Goal: Use online tool/utility: Utilize a website feature to perform a specific function

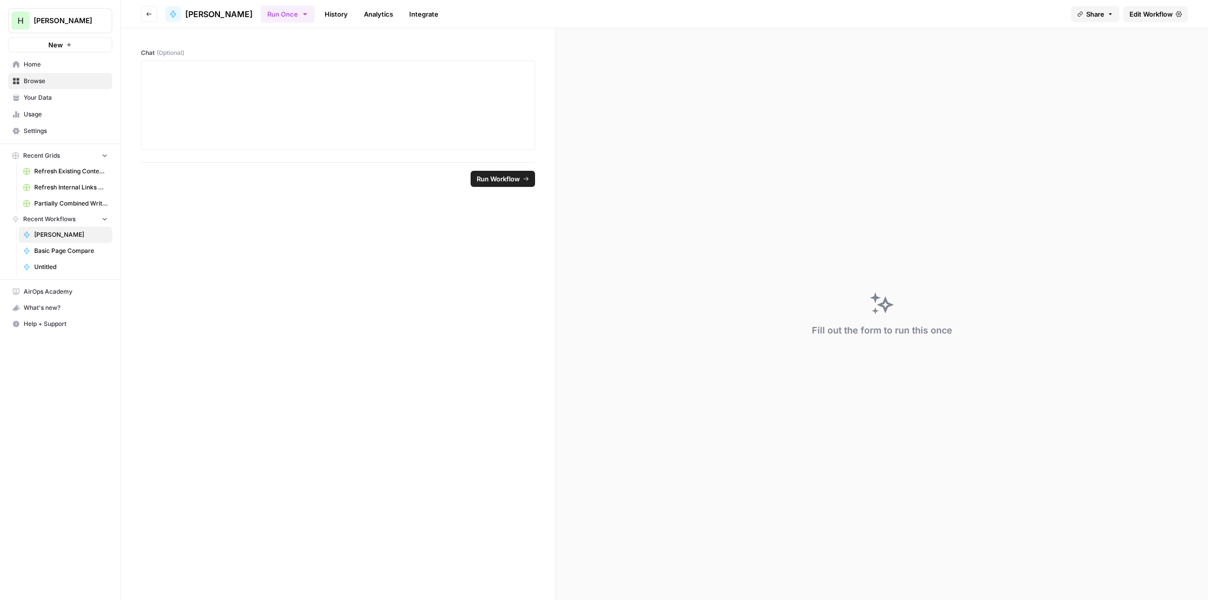
click at [1156, 11] on span "Edit Workflow" at bounding box center [1151, 14] width 43 height 10
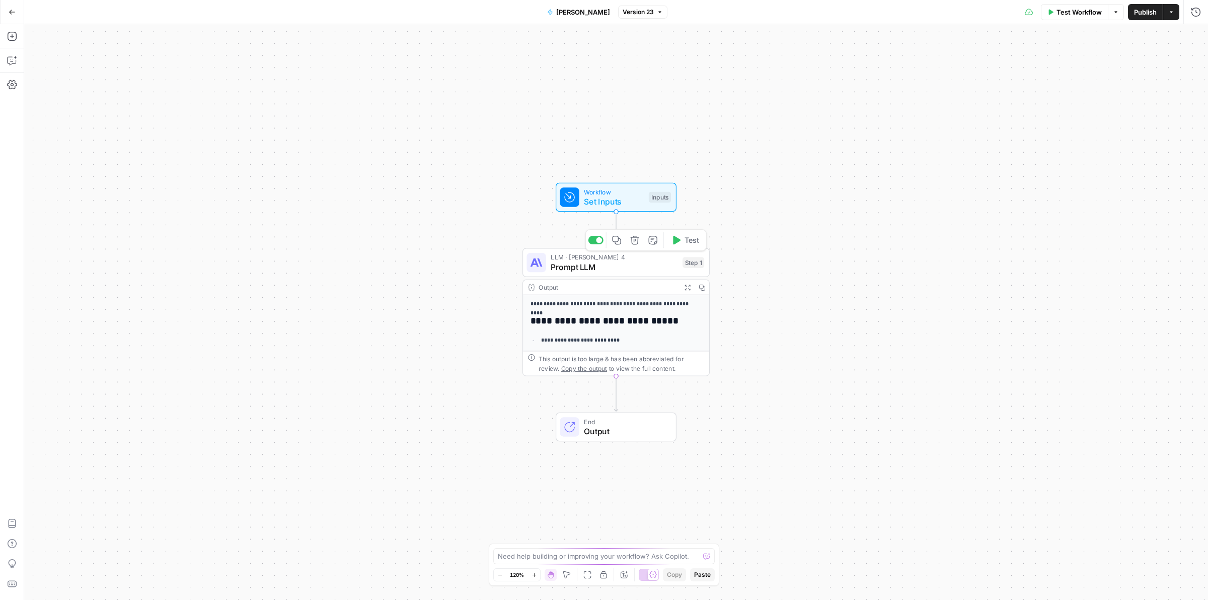
click at [582, 268] on span "Prompt LLM" at bounding box center [614, 267] width 127 height 12
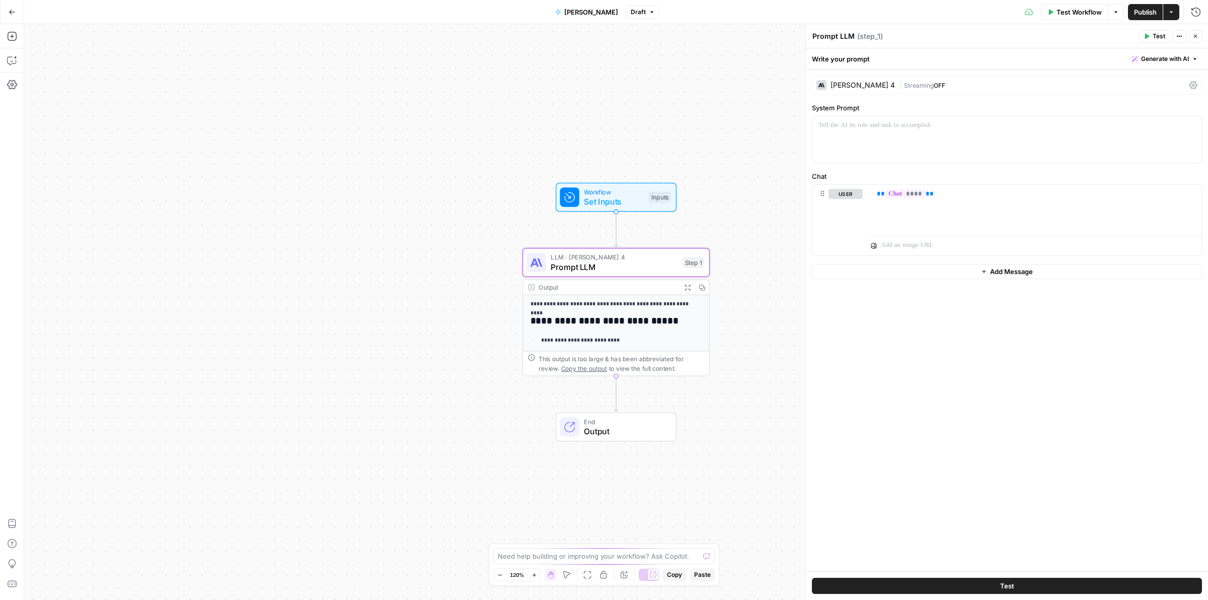
click at [845, 90] on div "Claude Sonnet 4" at bounding box center [856, 85] width 79 height 10
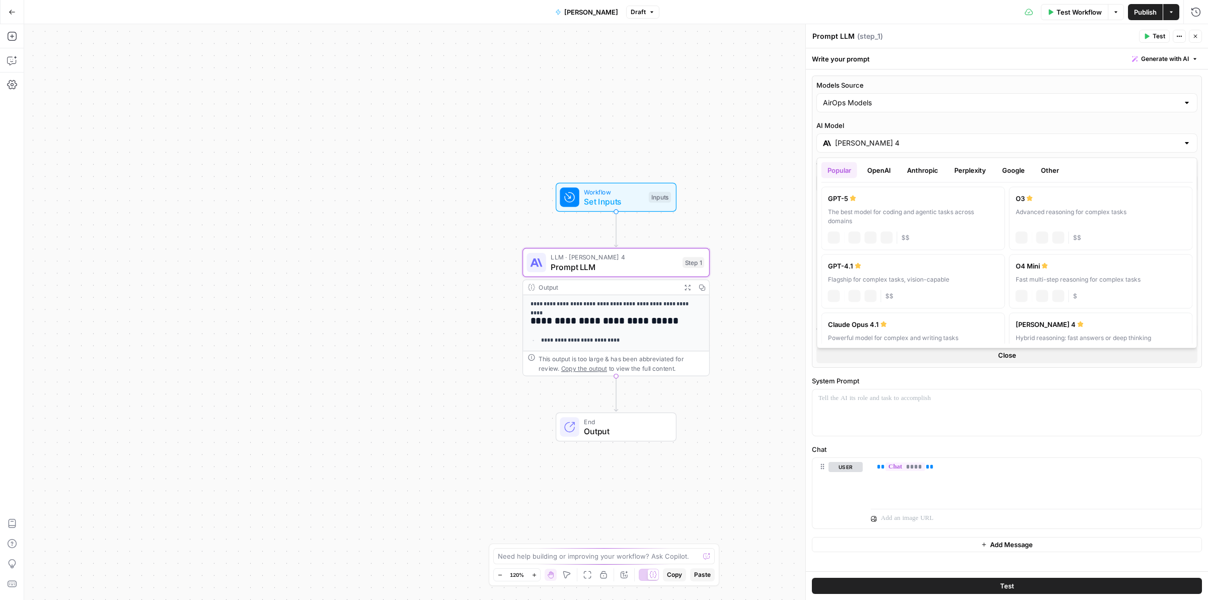
click at [924, 140] on input "Claude Sonnet 4" at bounding box center [1007, 143] width 344 height 10
click at [924, 170] on button "Anthropic" at bounding box center [922, 170] width 43 height 16
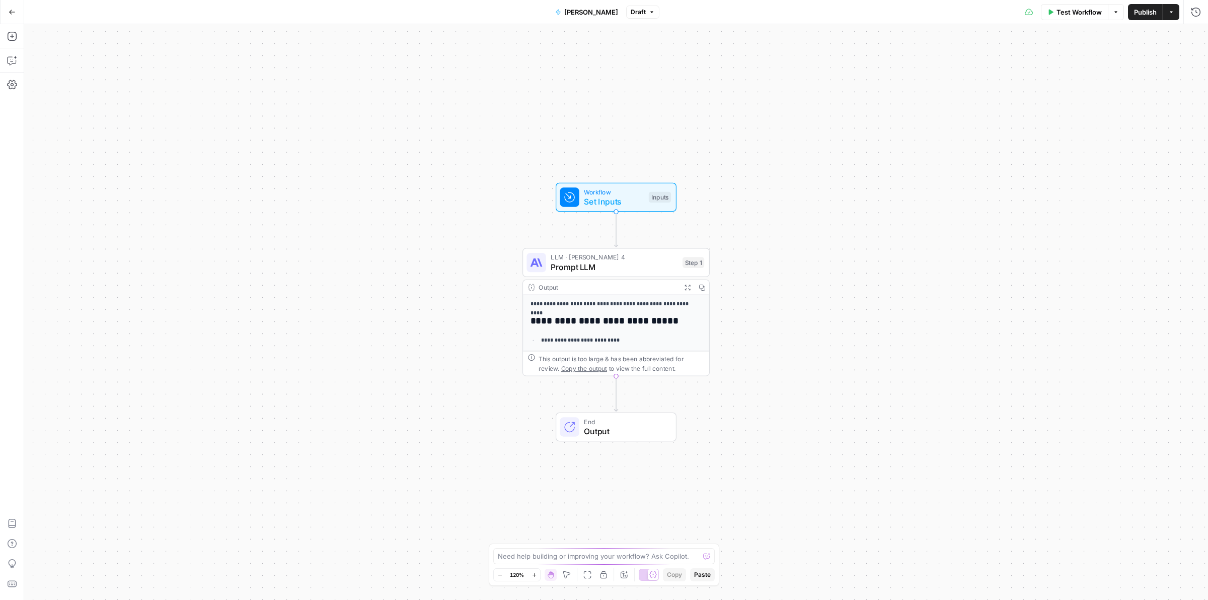
click at [1170, 14] on icon "button" at bounding box center [1172, 12] width 6 height 6
click at [1088, 77] on span "Run Workflow" at bounding box center [1105, 82] width 95 height 10
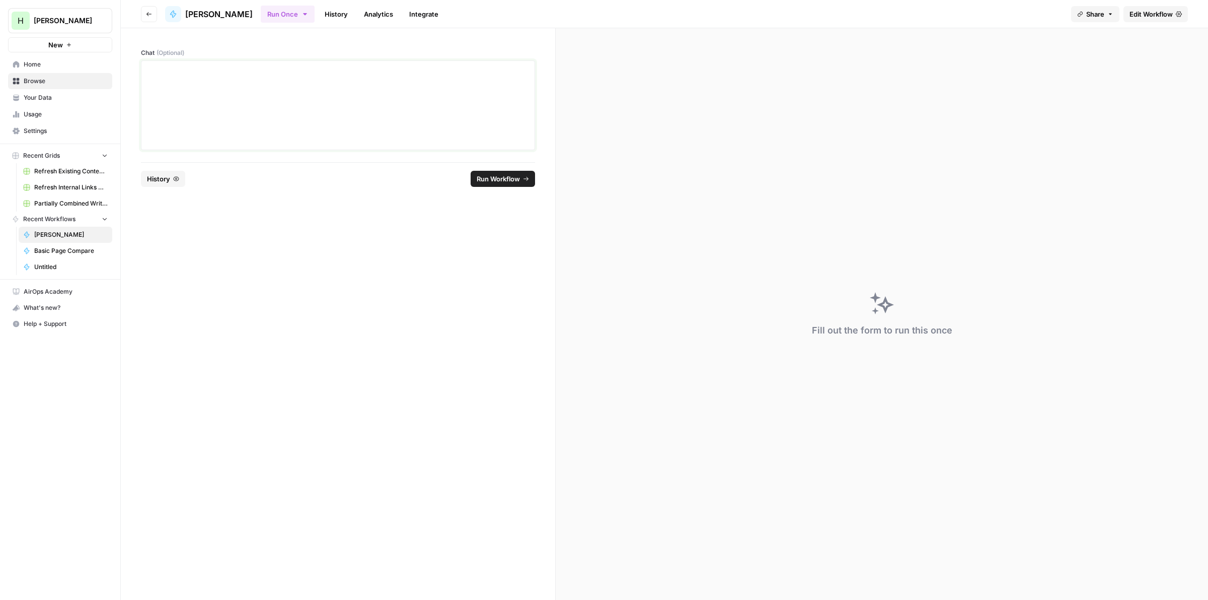
click at [340, 119] on div at bounding box center [338, 105] width 381 height 81
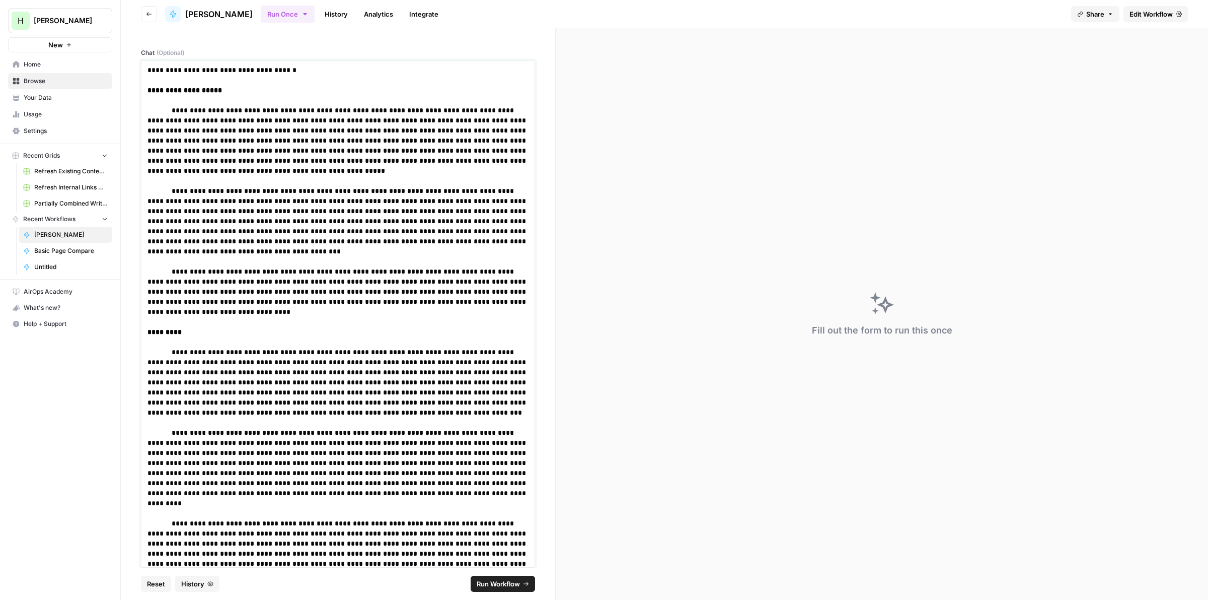
scroll to position [1907, 0]
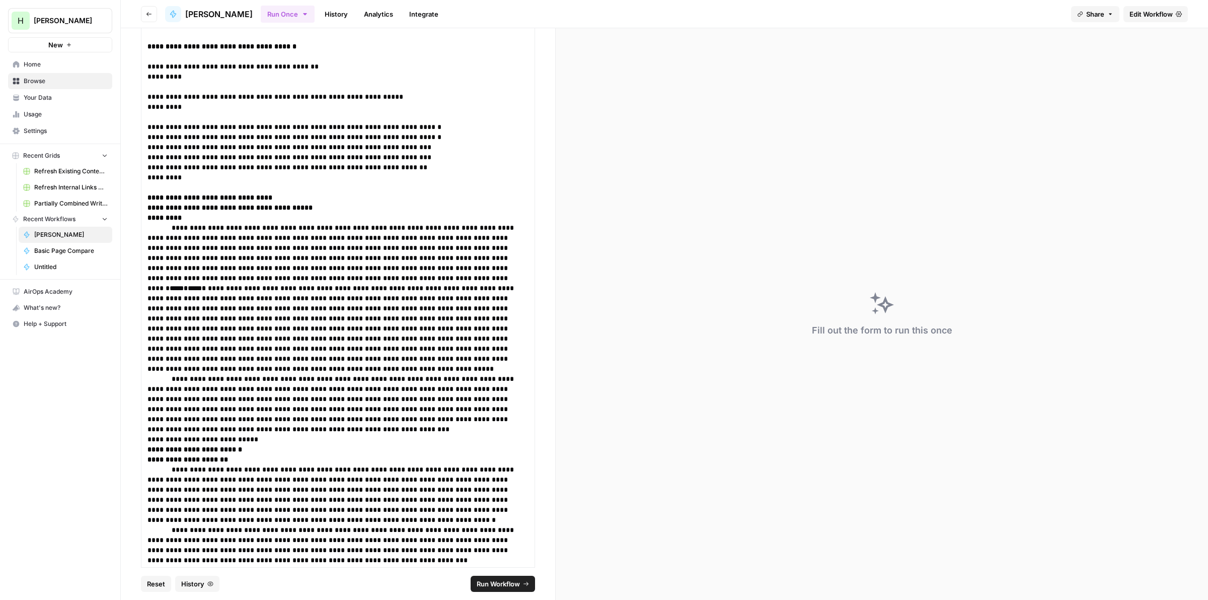
click at [493, 587] on span "Run Workflow" at bounding box center [498, 583] width 43 height 10
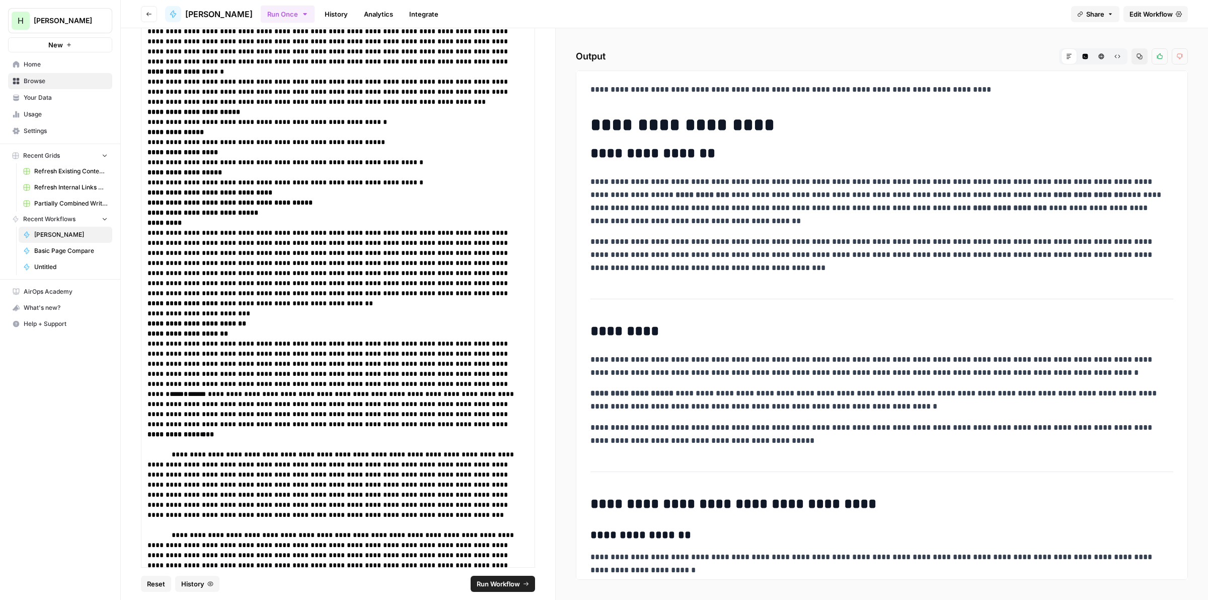
scroll to position [0, 0]
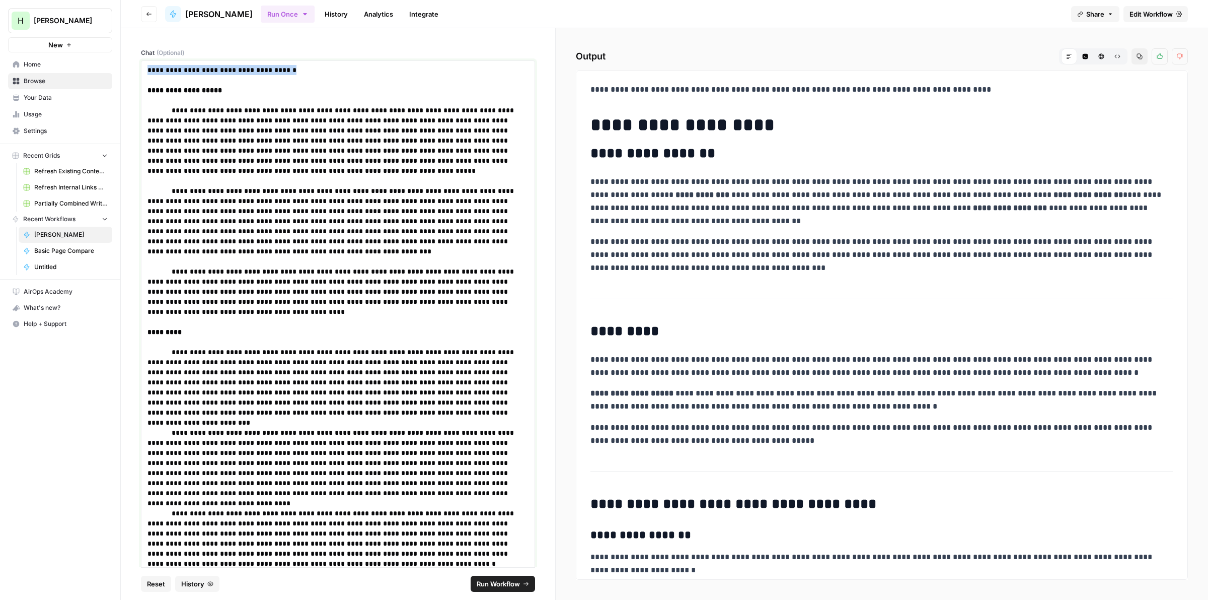
drag, startPoint x: 310, startPoint y: 69, endPoint x: 139, endPoint y: 63, distance: 170.3
click at [138, 63] on div "**********" at bounding box center [338, 297] width 434 height 539
click at [187, 71] on p "**********" at bounding box center [334, 70] width 372 height 10
drag, startPoint x: 373, startPoint y: 71, endPoint x: 486, endPoint y: 70, distance: 112.8
click at [486, 70] on p "**********" at bounding box center [334, 70] width 372 height 10
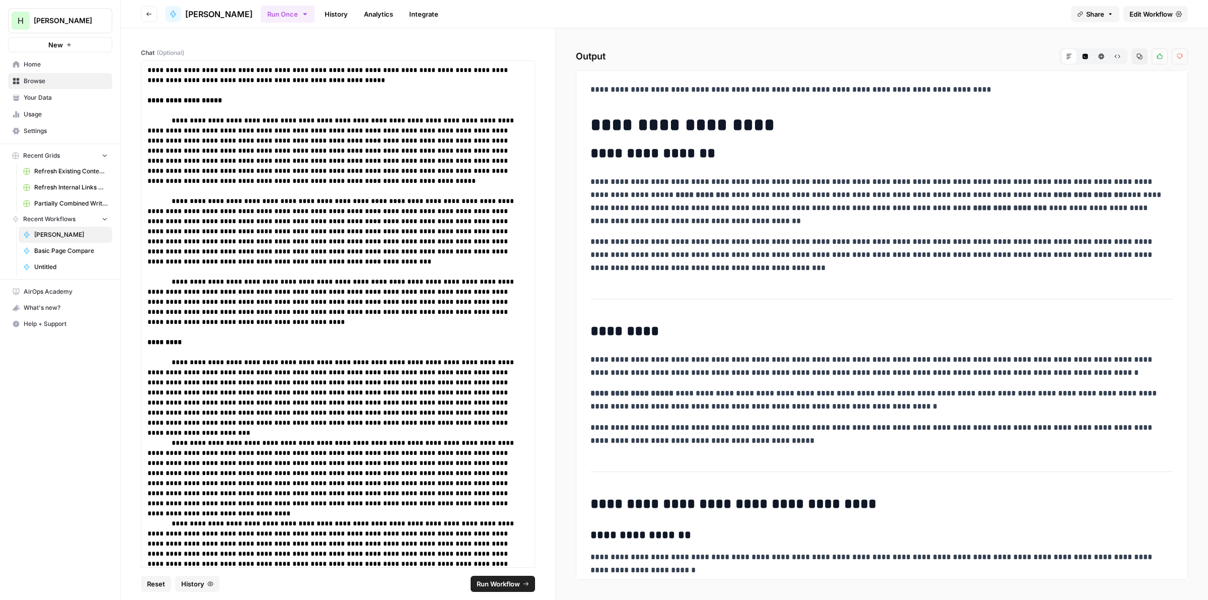
click at [515, 581] on span "Run Workflow" at bounding box center [498, 583] width 43 height 10
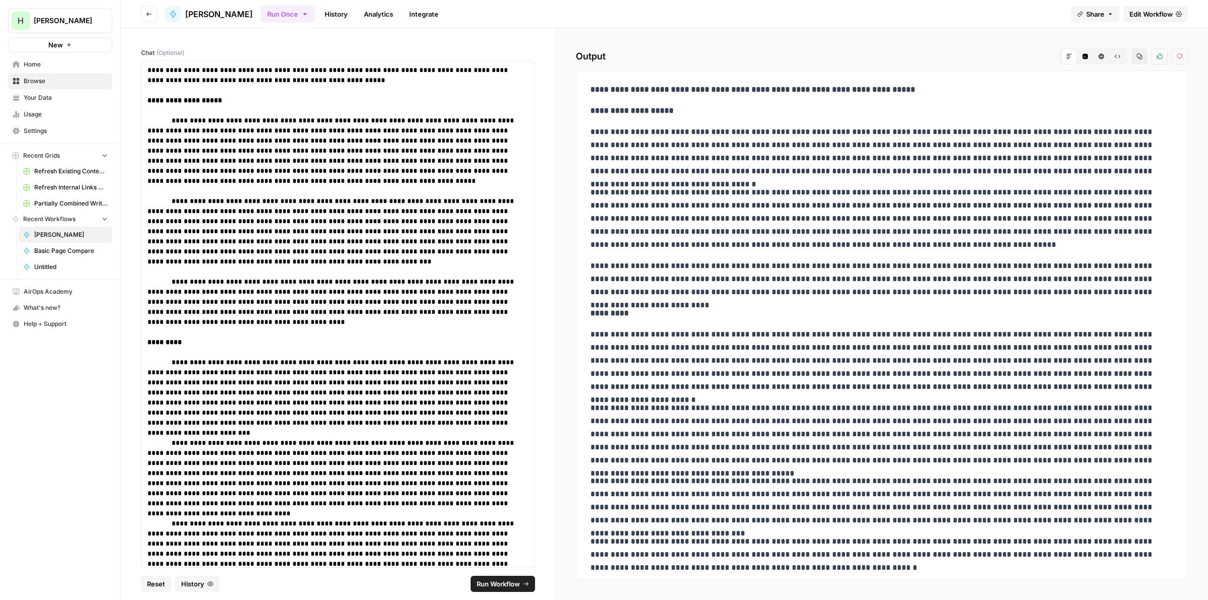
click at [1139, 54] on icon "button" at bounding box center [1140, 56] width 6 height 6
